Goal: Find specific page/section: Find specific page/section

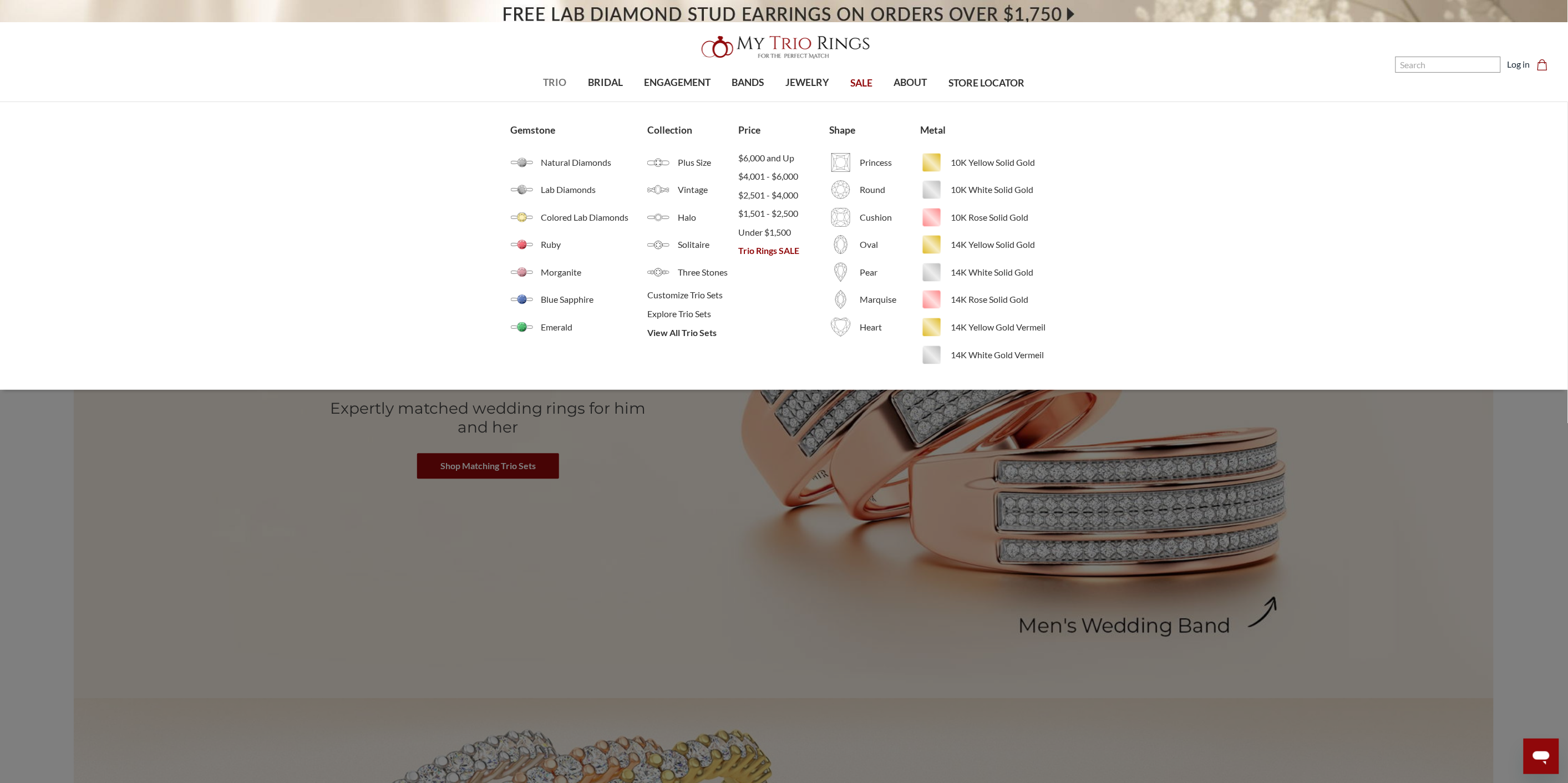
click at [546, 83] on span "TRIO" at bounding box center [555, 83] width 23 height 14
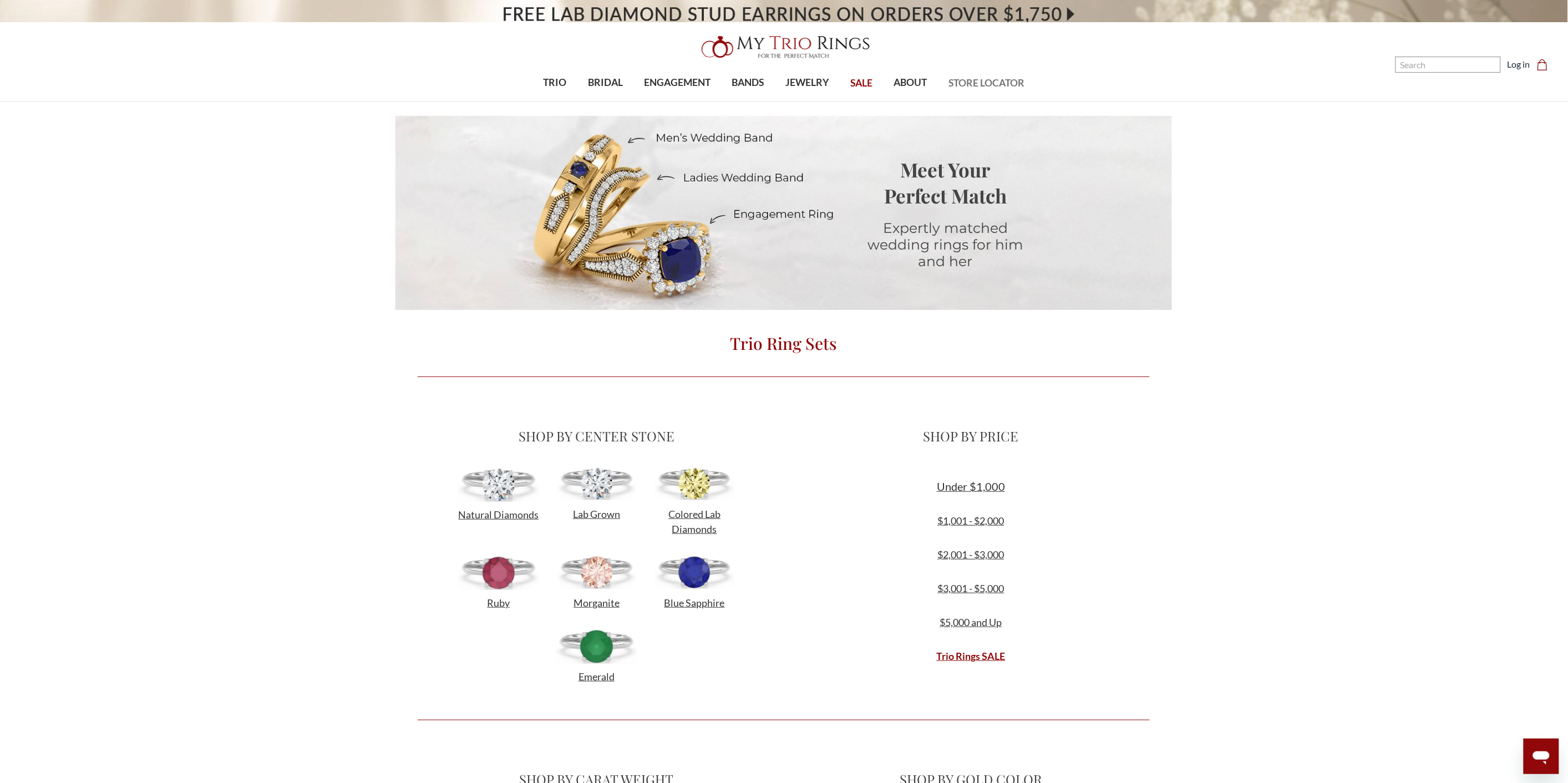
click at [983, 80] on span "STORE LOCATOR" at bounding box center [986, 83] width 76 height 14
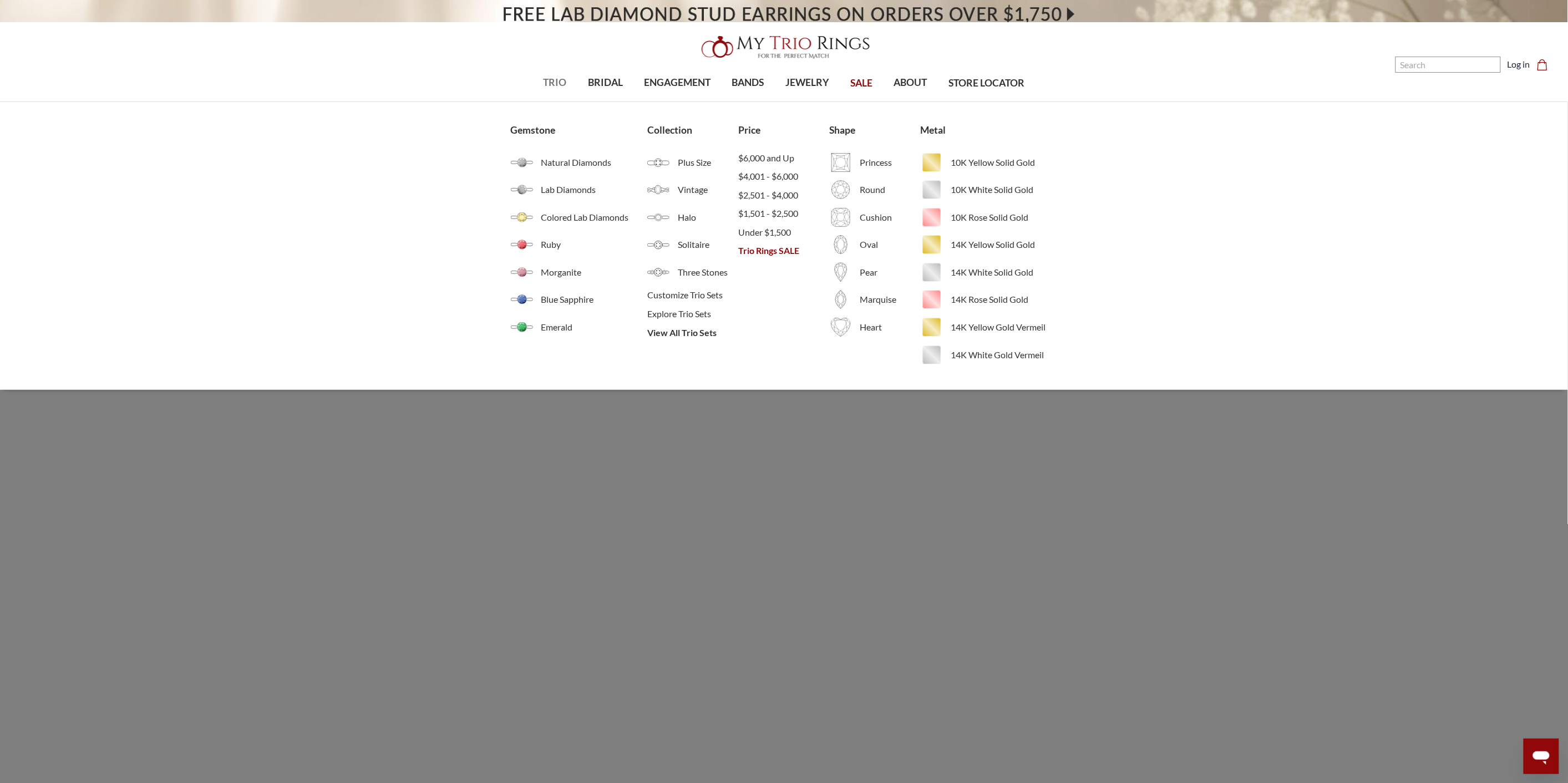
drag, startPoint x: 553, startPoint y: 80, endPoint x: 555, endPoint y: 90, distance: 10.2
click at [553, 81] on span "TRIO" at bounding box center [555, 83] width 23 height 14
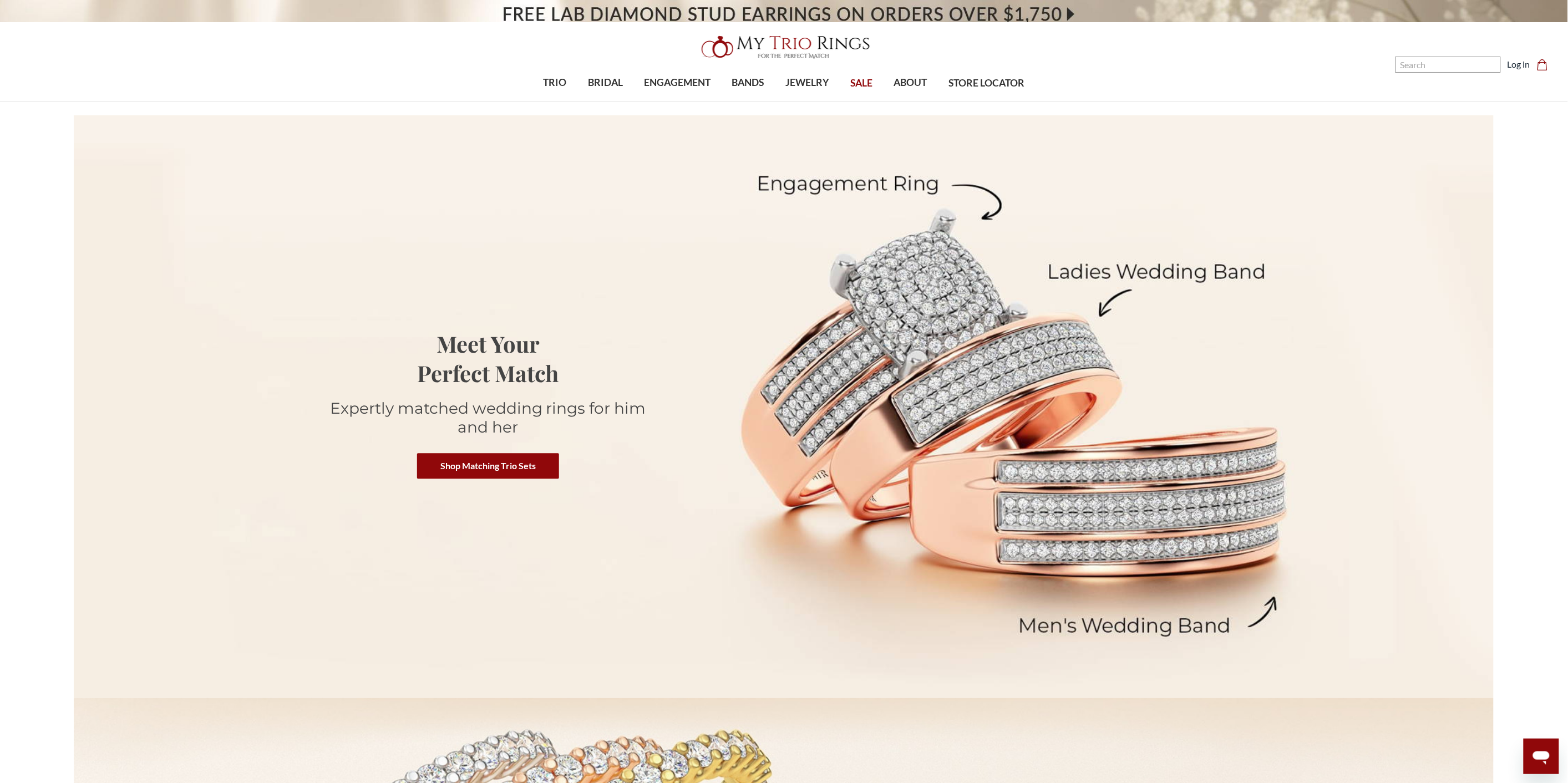
scroll to position [456, 1410]
